Goal: Transaction & Acquisition: Purchase product/service

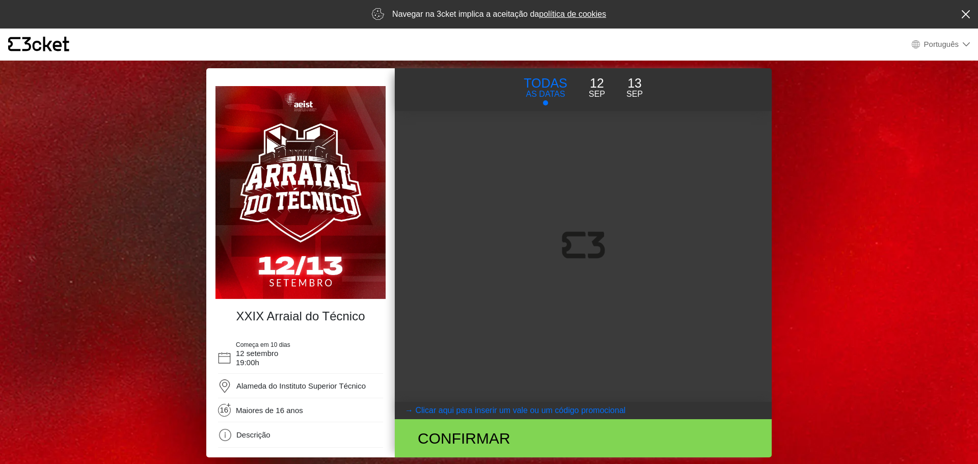
select select "pt_PT"
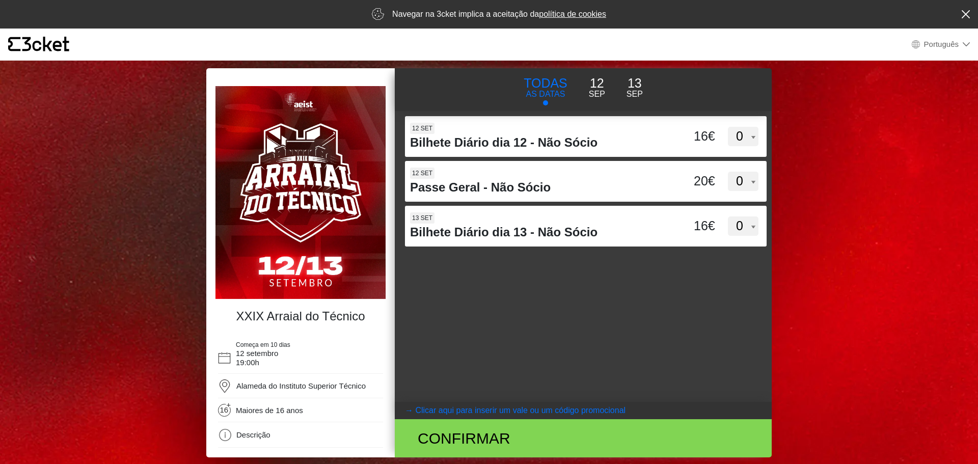
click at [601, 86] on p "12" at bounding box center [597, 83] width 16 height 19
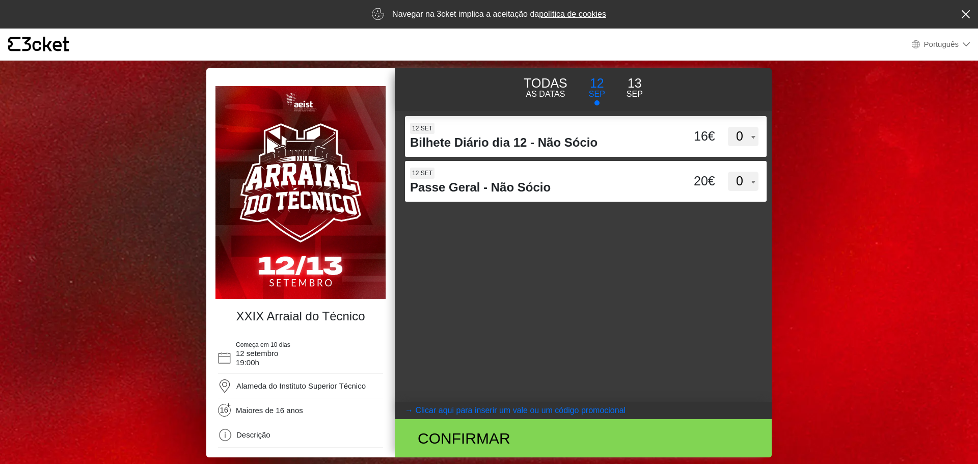
click at [632, 93] on p "Sep" at bounding box center [634, 94] width 16 height 12
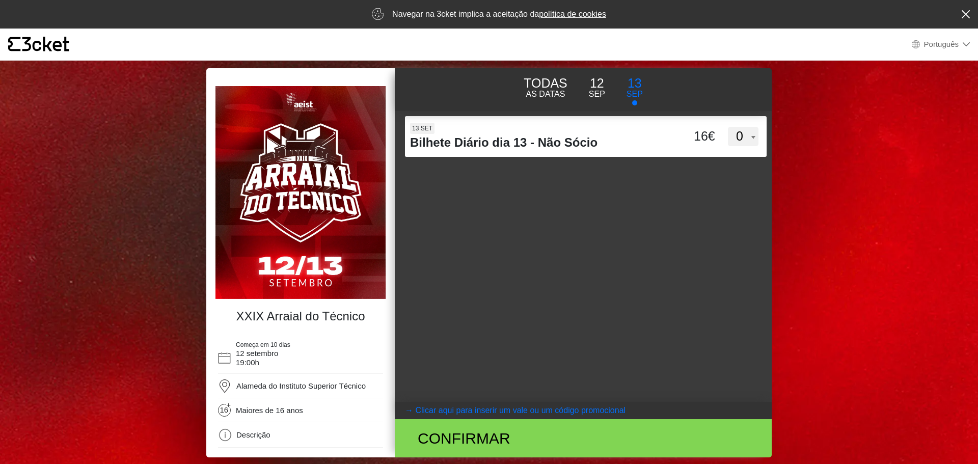
click at [636, 91] on p "Sep" at bounding box center [634, 94] width 16 height 12
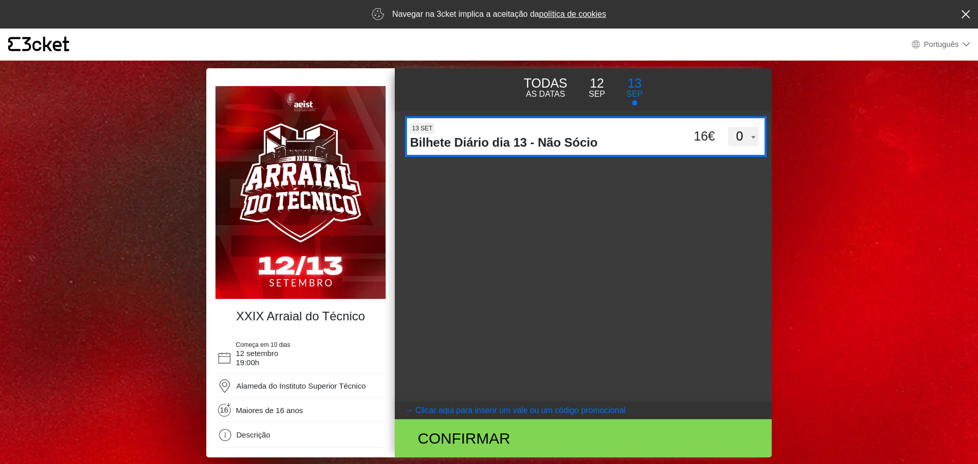
click at [744, 138] on select "0 1 2 3 4 5 6 7 8 9 10 11 12 13 14 15" at bounding box center [743, 136] width 31 height 19
click at [728, 127] on select "0 1 2 3 4 5 6 7 8 9 10 11 12 13 14 15" at bounding box center [743, 136] width 31 height 19
click at [746, 136] on select "0 1 2 3 4 5 6 7 8 9 10 11 12 13 14 15" at bounding box center [743, 136] width 31 height 19
select select "0"
click at [728, 127] on select "0 1 2 3 4 5 6 7 8 9 10 11 12 13 14 15" at bounding box center [743, 136] width 31 height 19
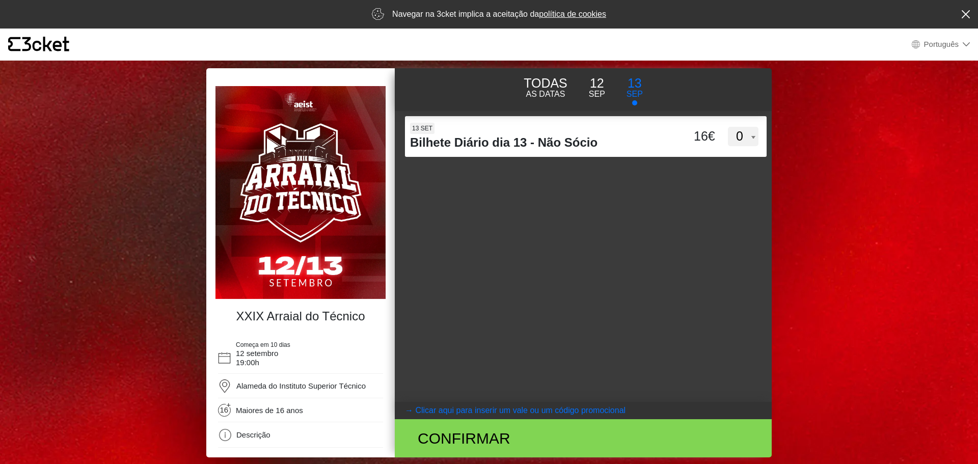
click at [786, 148] on body "× {' '} Português English Português Español Catalan Français Navegar na 3cket i…" at bounding box center [489, 232] width 978 height 464
